Goal: Information Seeking & Learning: Learn about a topic

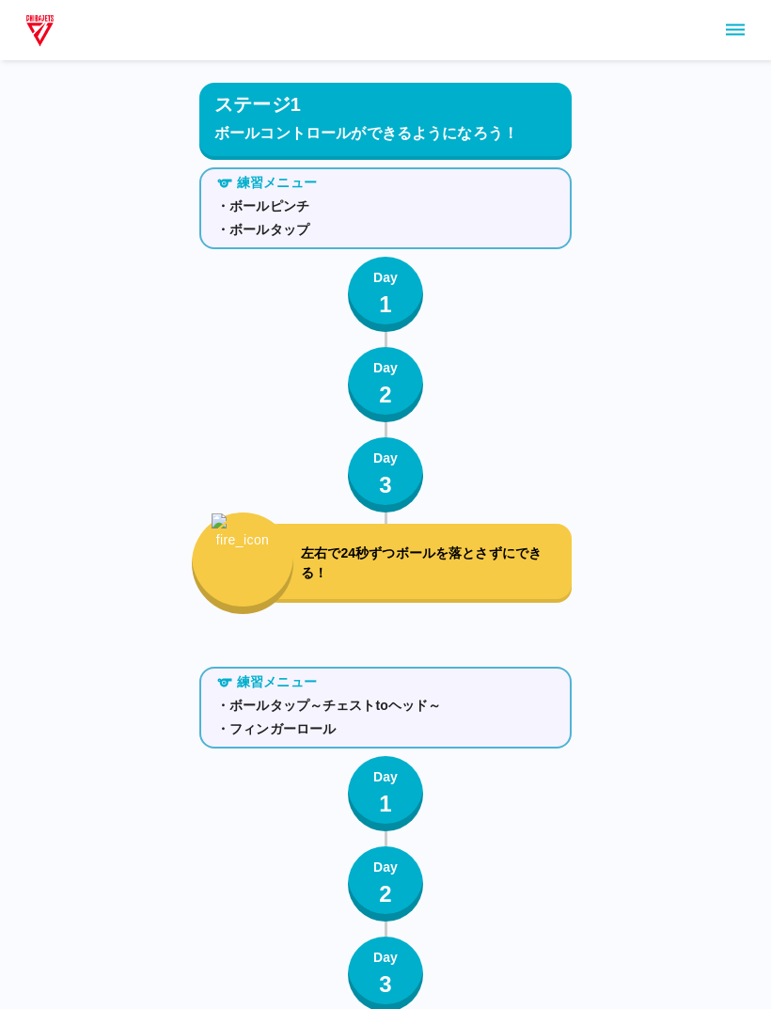
scroll to position [2374, 0]
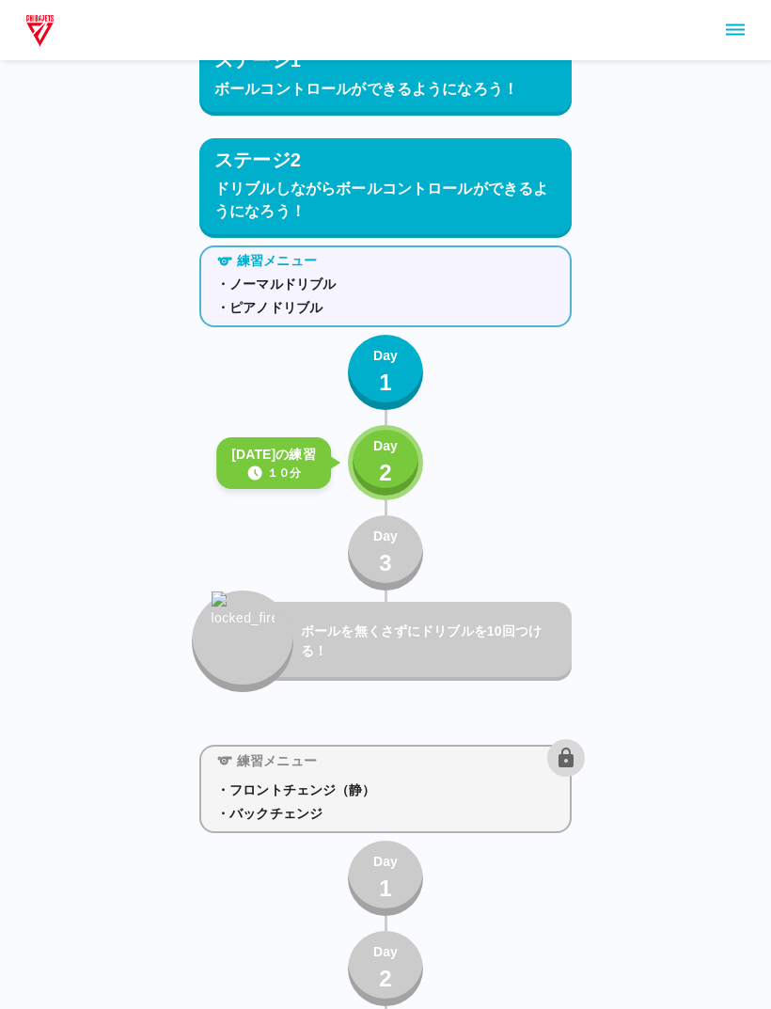
scroll to position [2509, 0]
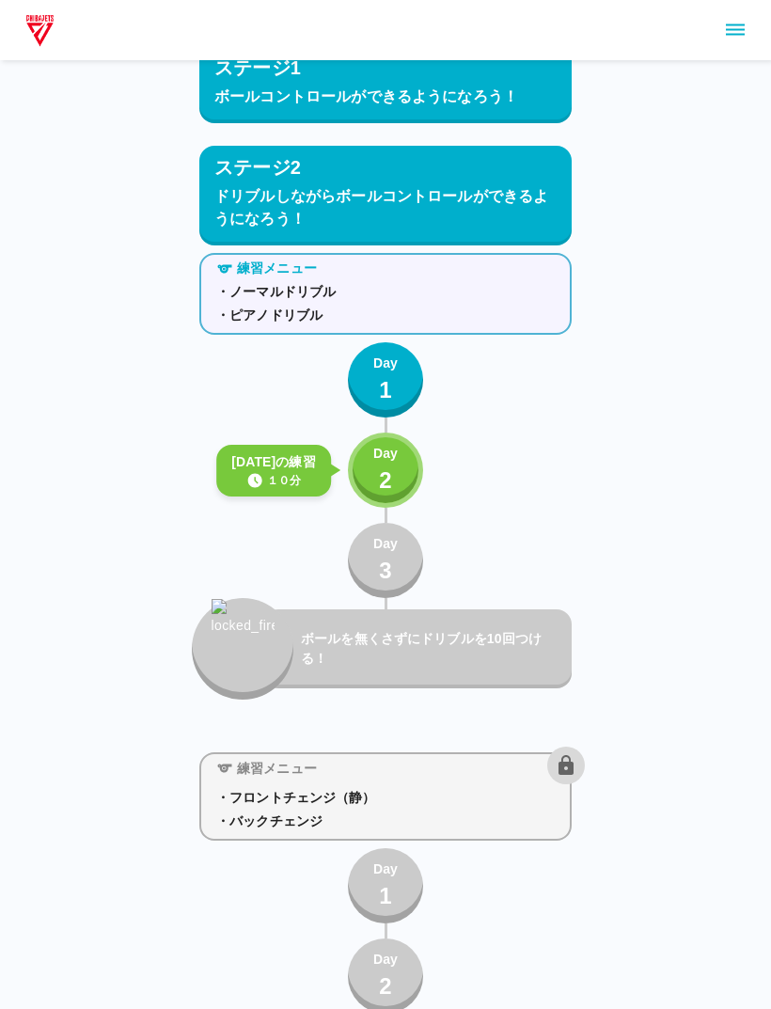
click at [375, 444] on p "Day" at bounding box center [385, 454] width 24 height 20
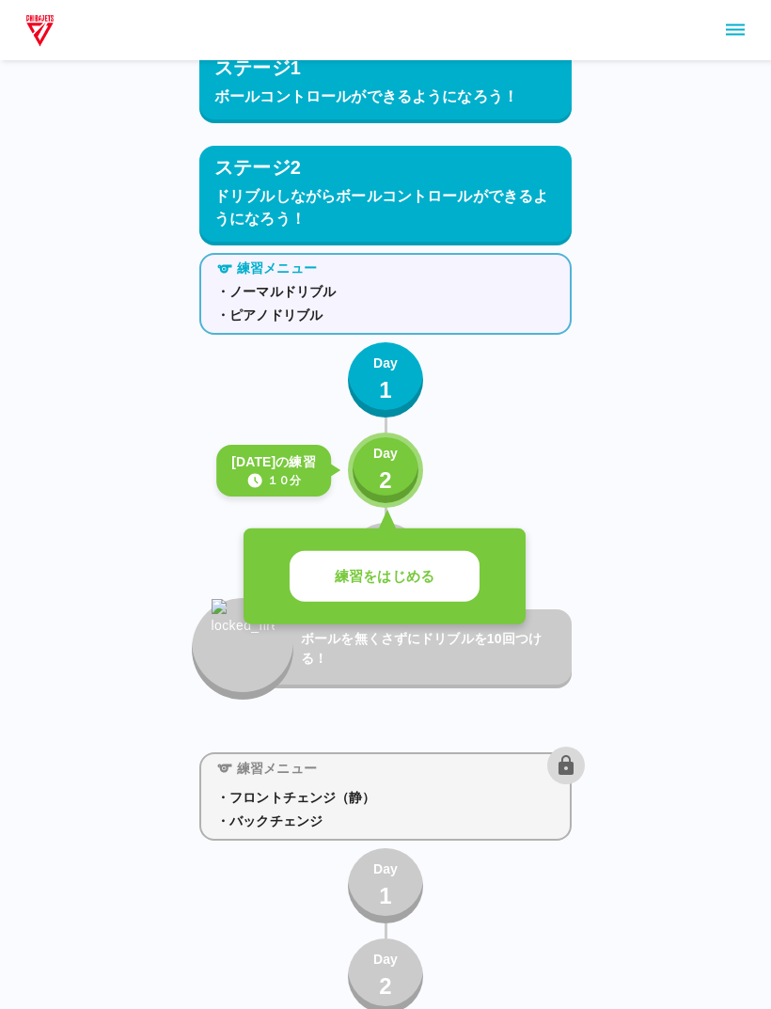
click at [403, 522] on div "練習メニュー ・ノーマルドリブル ・ピアノドリブル Day 1 きょうの練習 １０分 Day 2 練習をはじめる Day 3 ボールを無くさずにドリブルを10…" at bounding box center [385, 472] width 372 height 454
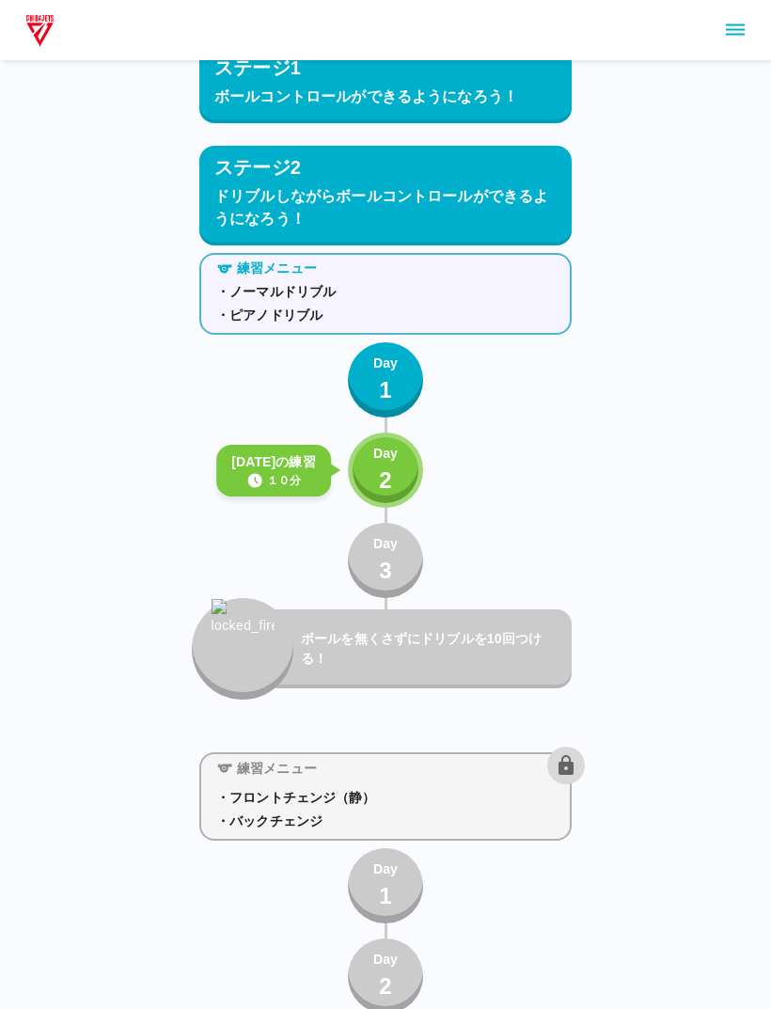
click at [388, 477] on p "2" at bounding box center [385, 480] width 13 height 34
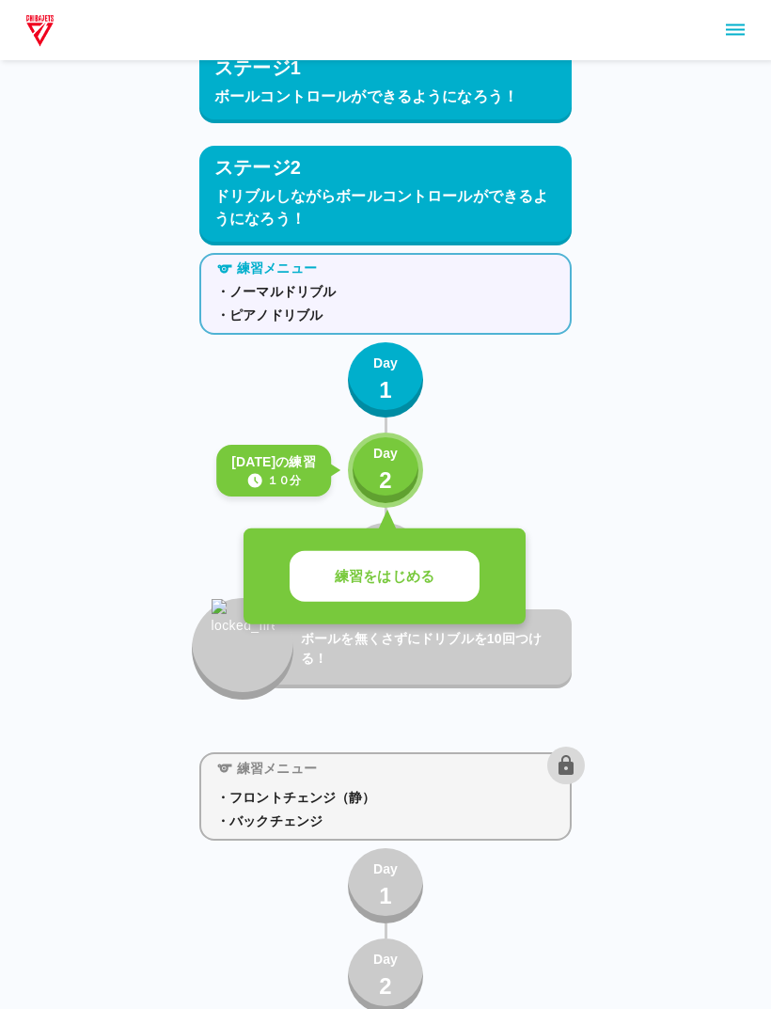
click at [416, 570] on p "練習をはじめる" at bounding box center [385, 577] width 100 height 22
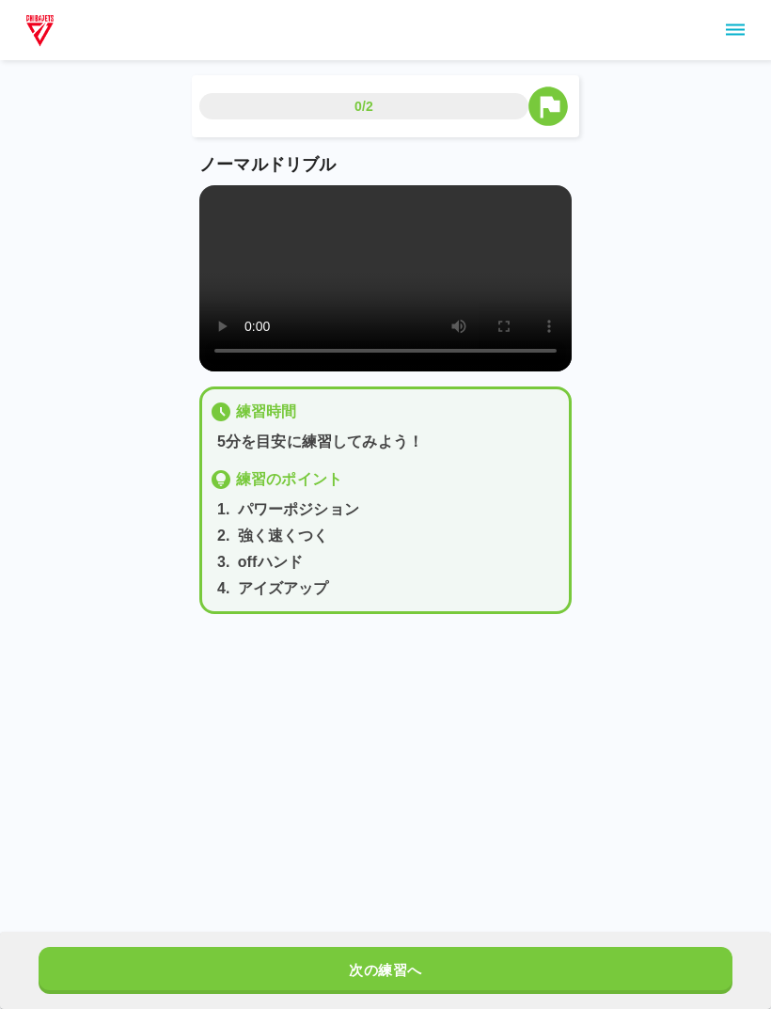
click at [432, 93] on div "0/2" at bounding box center [363, 106] width 329 height 26
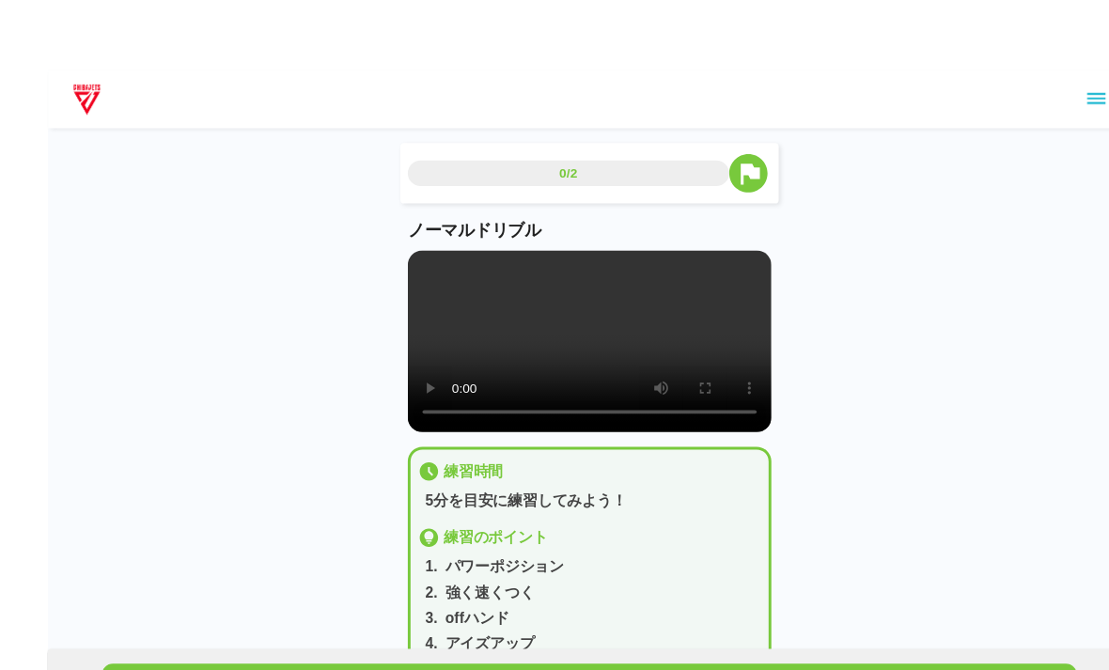
scroll to position [11, 0]
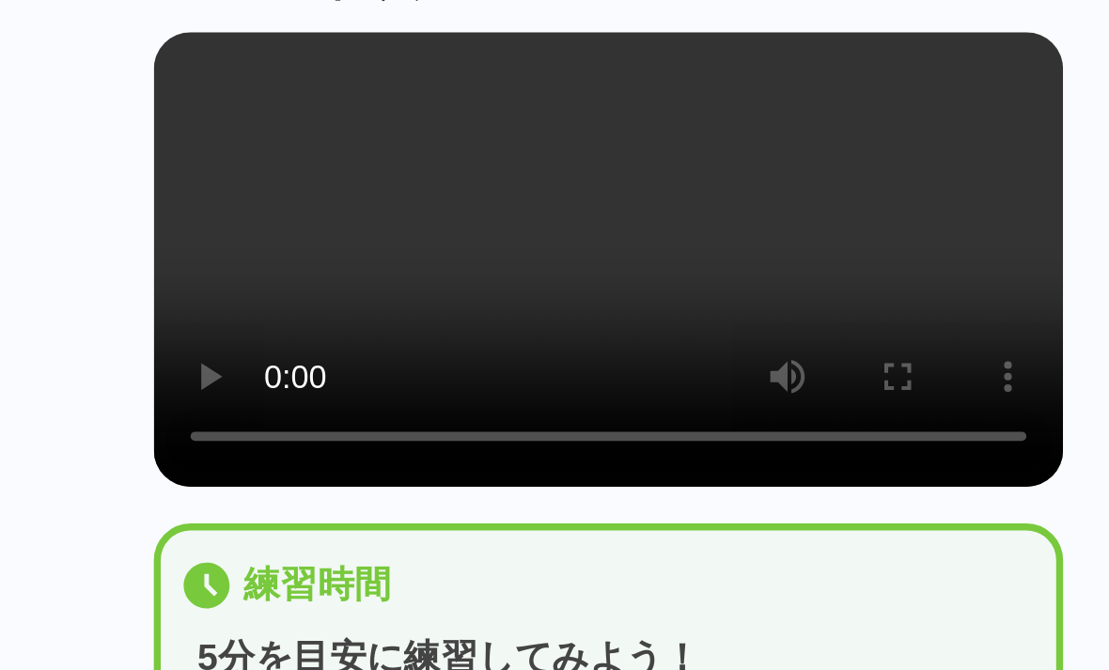
click at [368, 174] on video at bounding box center [554, 267] width 372 height 186
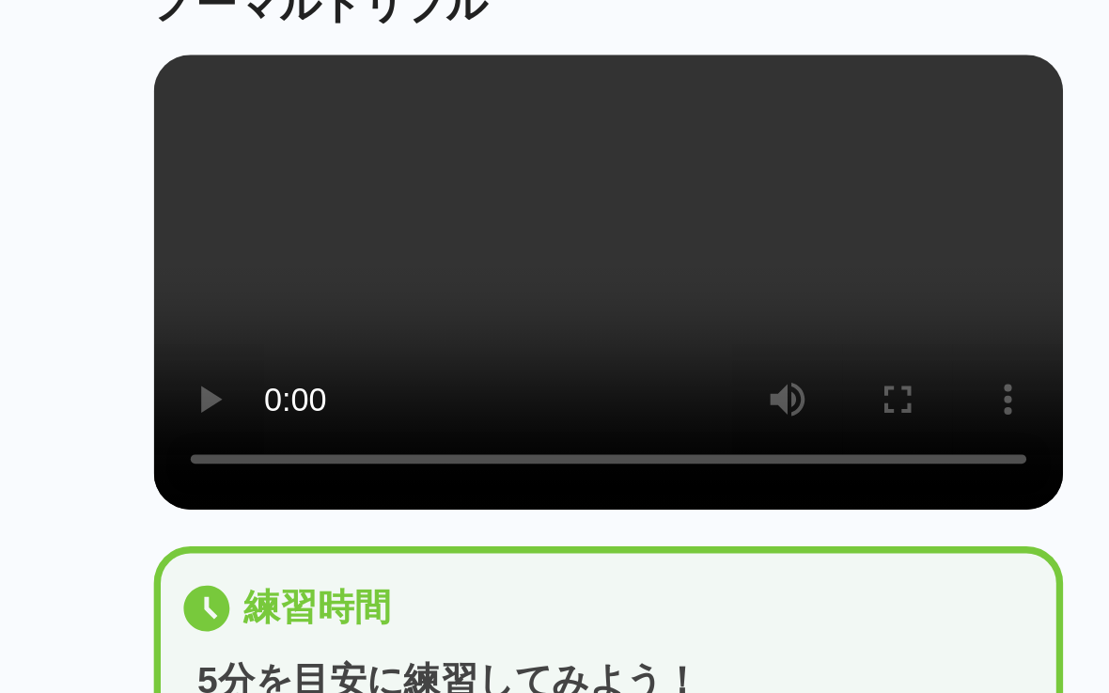
click at [368, 174] on video at bounding box center [554, 267] width 372 height 186
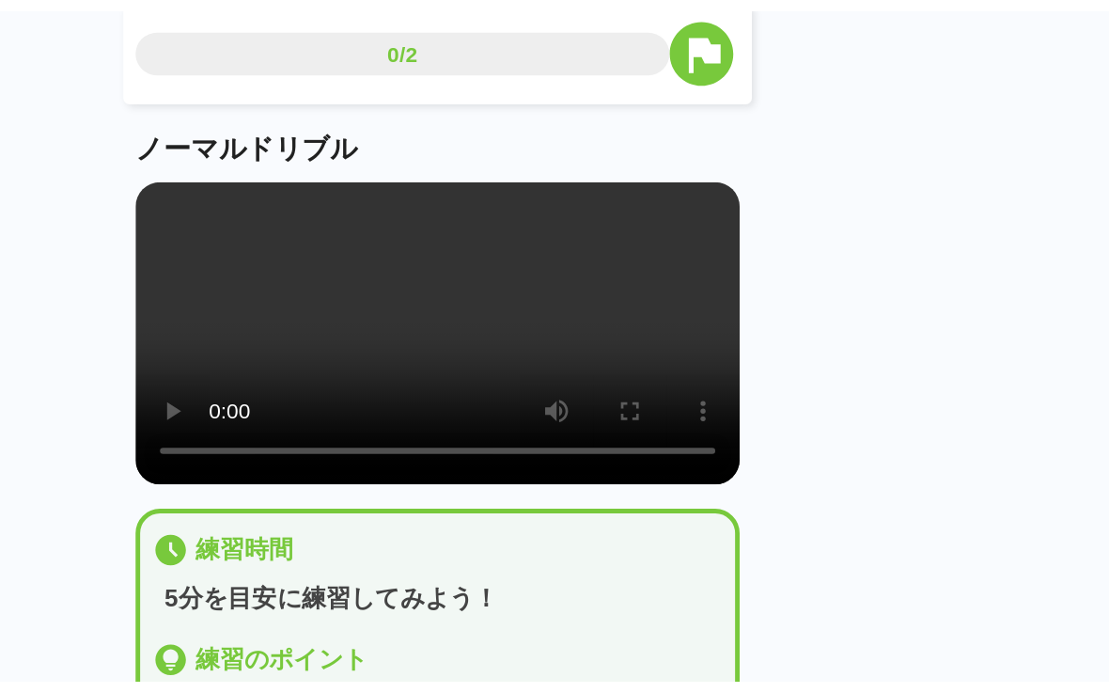
scroll to position [0, 0]
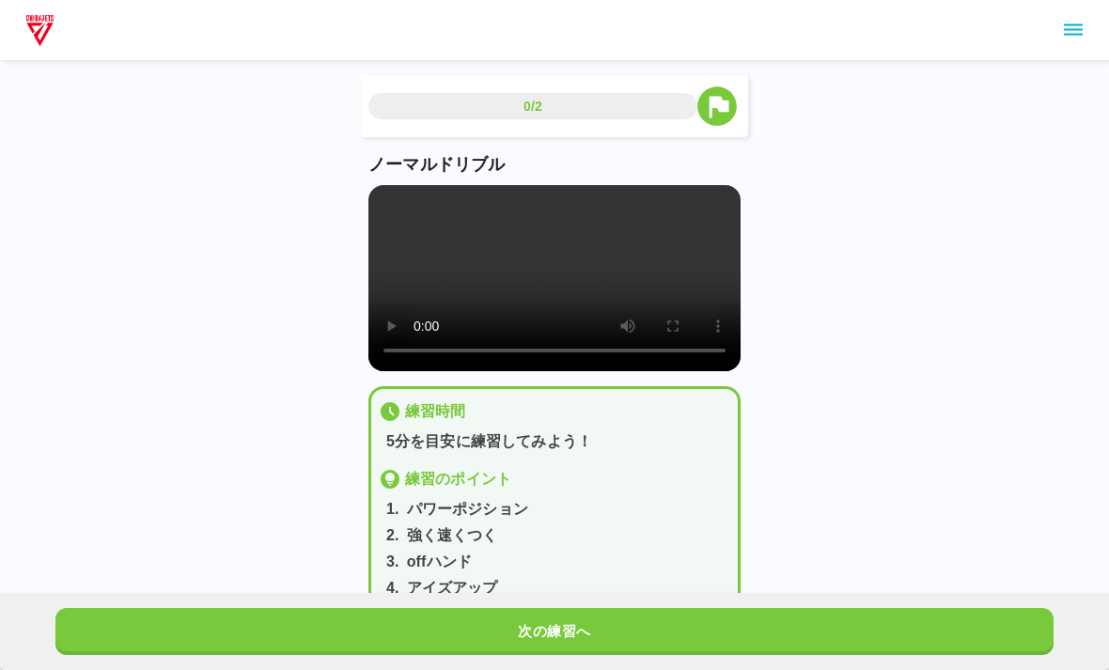
click at [153, 419] on div "0/2 ノーマルドリブル 練習時間 5分を目安に練習してみよう！ 練習のポイント 1 . パワーポジション 2 . 強く速くつく 3 . offハンド 4 .…" at bounding box center [554, 322] width 1109 height 644
click at [682, 617] on button "次の練習へ" at bounding box center [554, 631] width 998 height 47
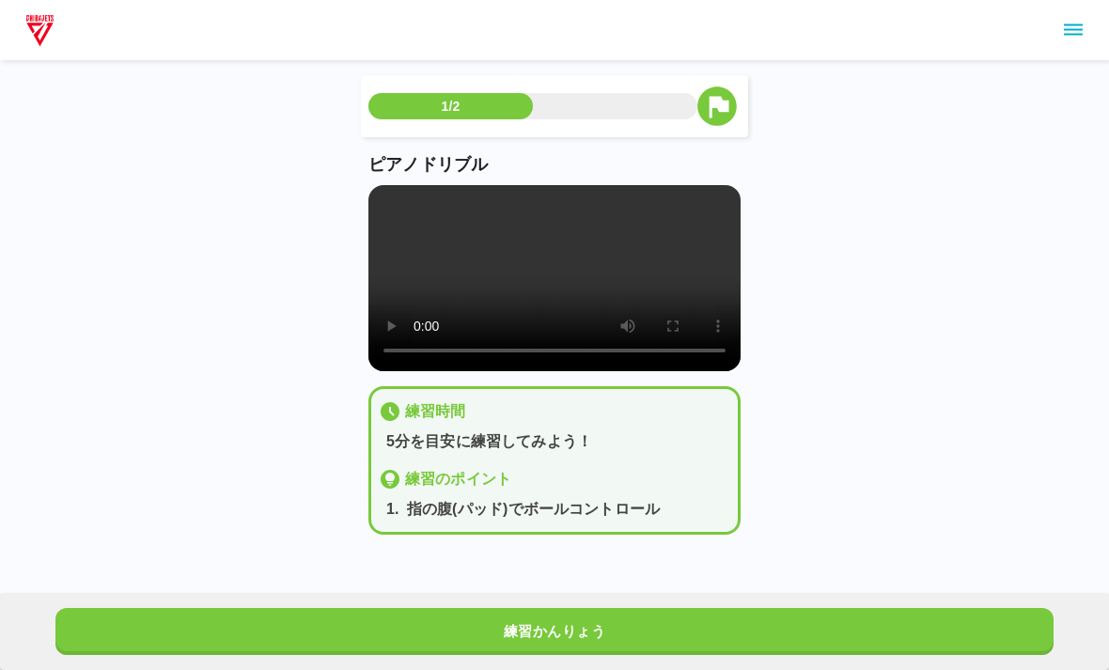
click at [548, 294] on video at bounding box center [554, 278] width 372 height 186
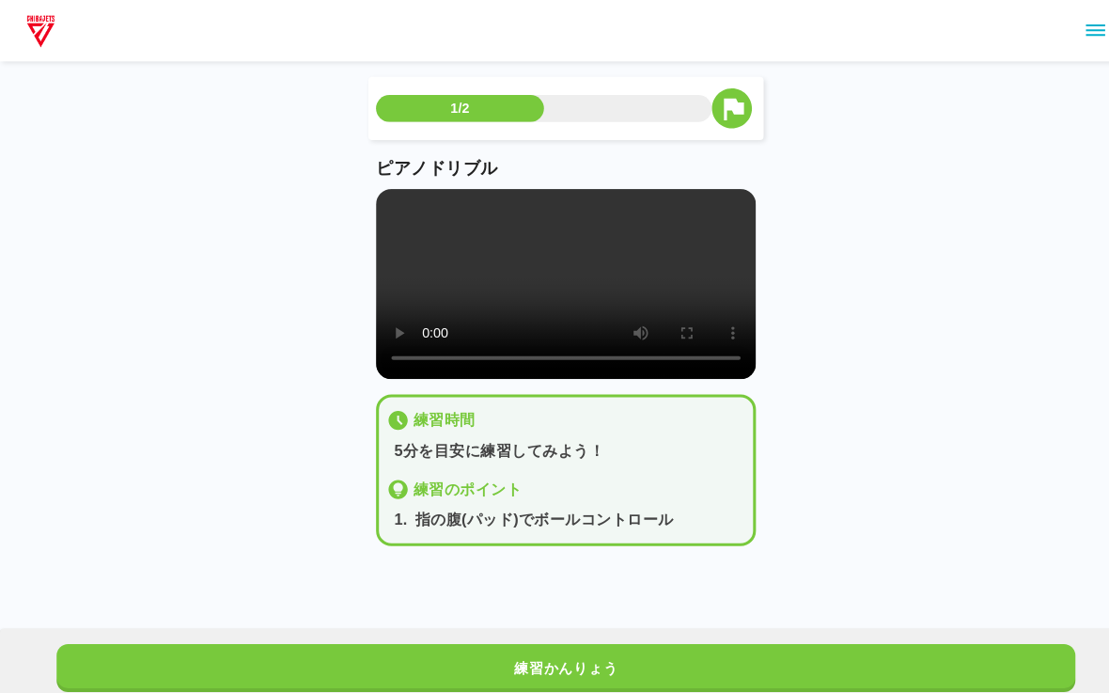
click at [379, 211] on video at bounding box center [554, 278] width 372 height 186
